Goal: Browse casually

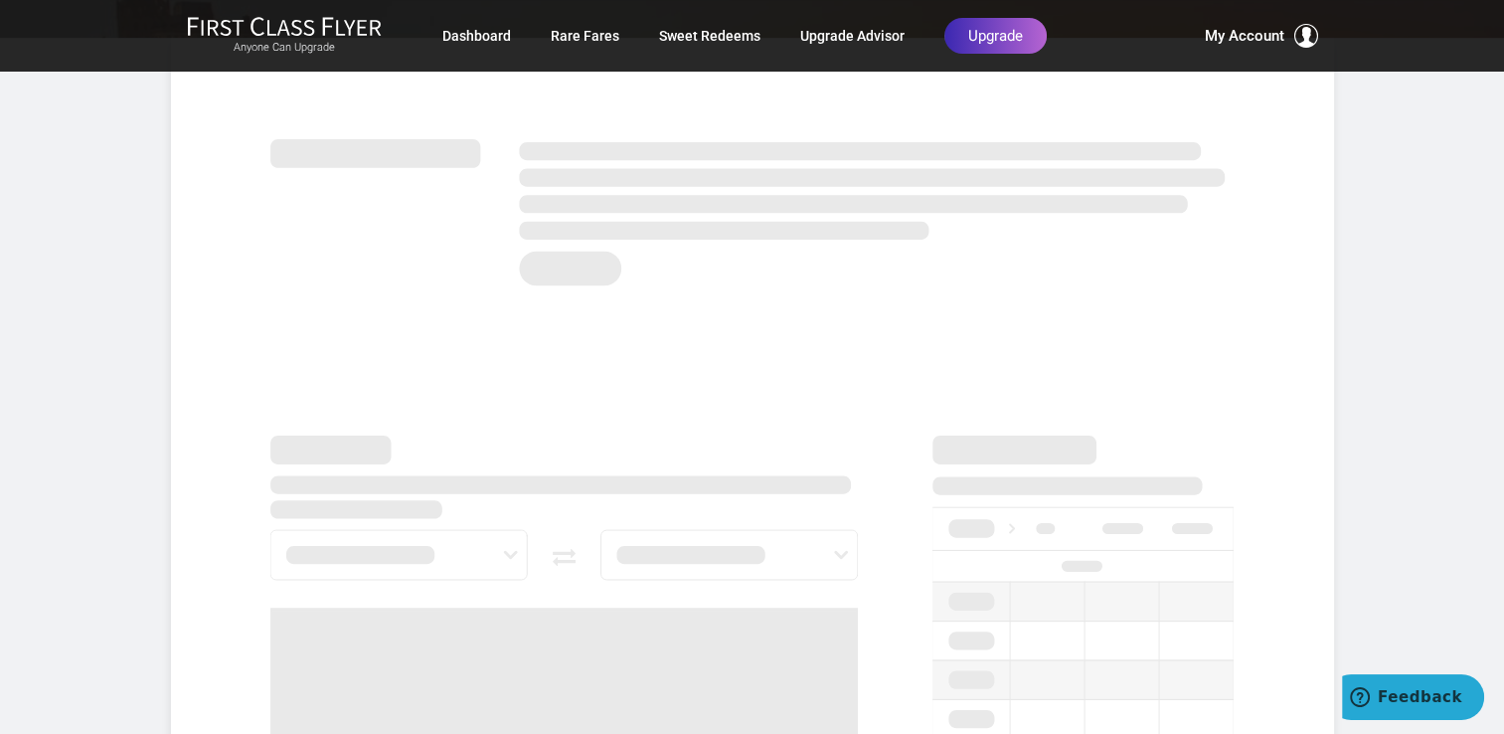
scroll to position [9, 0]
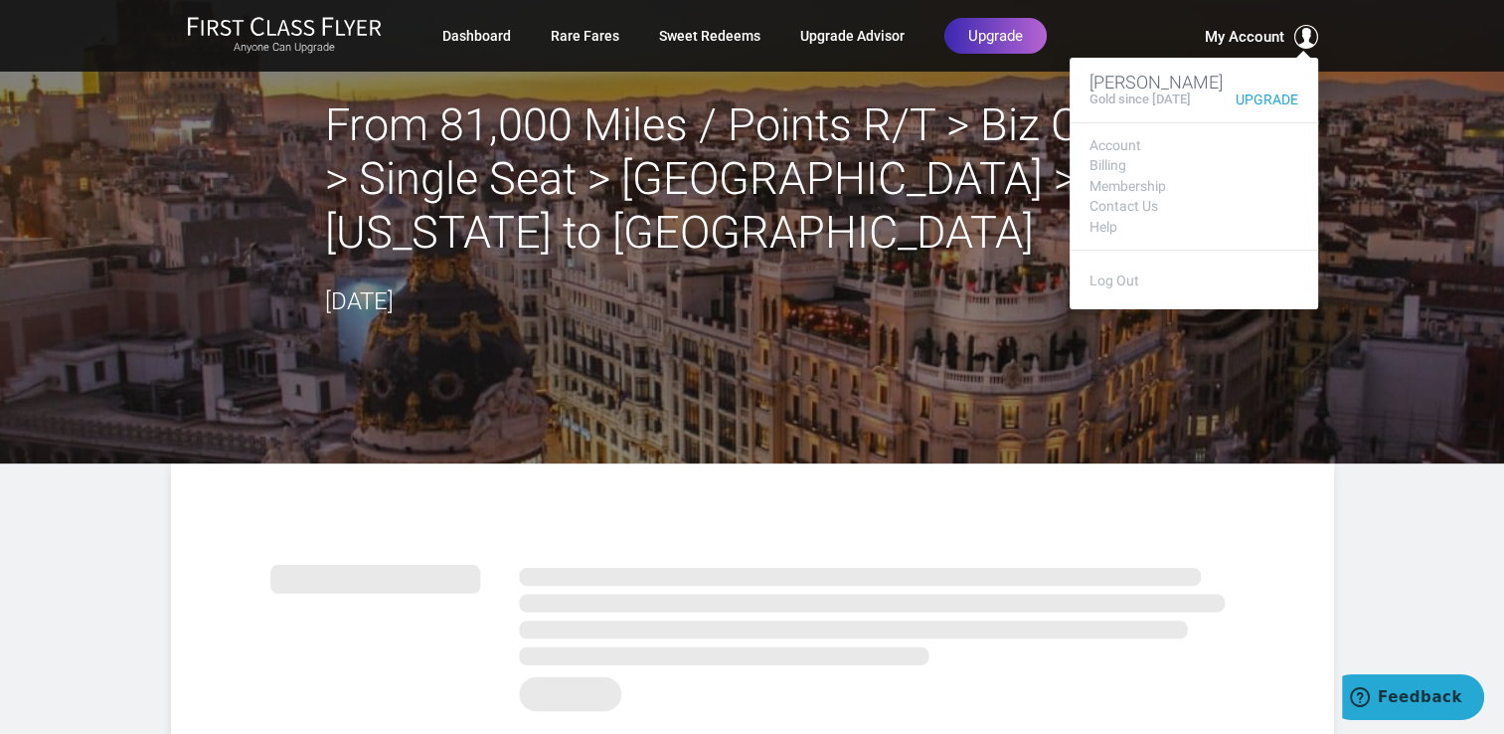
click at [1205, 49] on span "My Account" at bounding box center [1245, 37] width 80 height 24
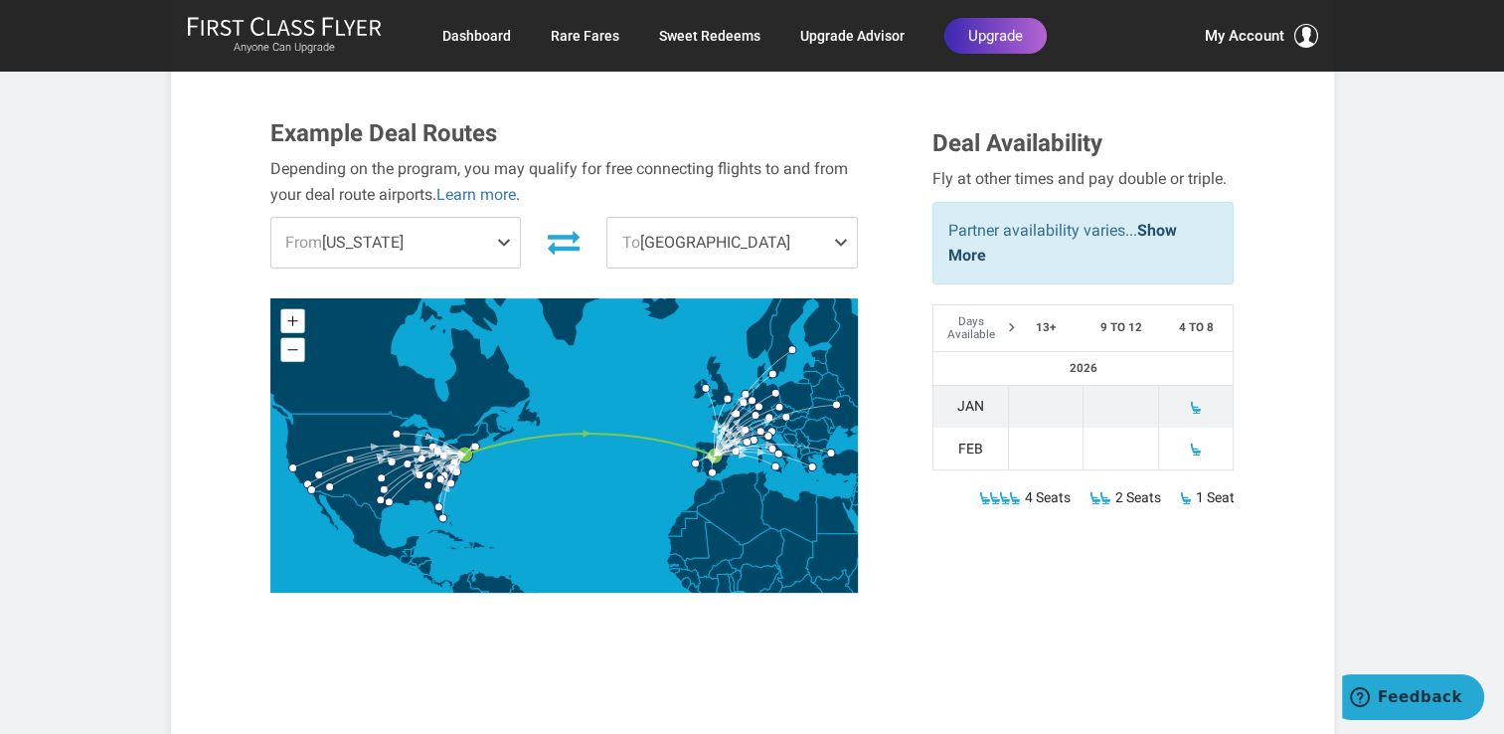
scroll to position [1284, 0]
